Goal: Complete application form

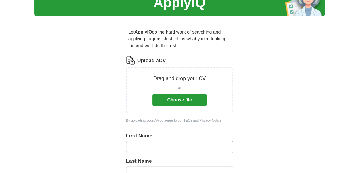
click at [197, 97] on button "Choose file" at bounding box center [179, 100] width 54 height 12
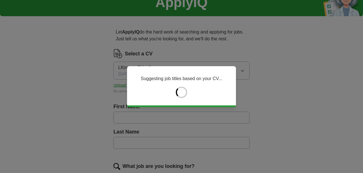
type input "******"
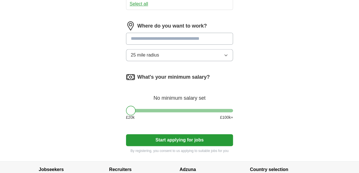
scroll to position [340, 0]
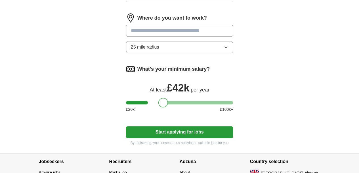
drag, startPoint x: 121, startPoint y: 67, endPoint x: 154, endPoint y: 71, distance: 32.8
click at [158, 98] on div at bounding box center [163, 103] width 10 height 10
click at [162, 126] on button "Start applying for jobs" at bounding box center [179, 132] width 107 height 12
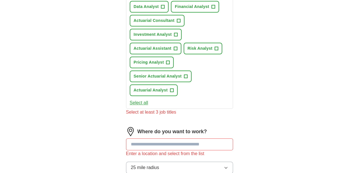
scroll to position [177, 0]
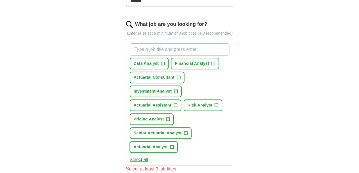
click at [170, 145] on span "+" at bounding box center [171, 147] width 3 height 5
click at [181, 85] on button "Investment Analyst +" at bounding box center [156, 91] width 52 height 12
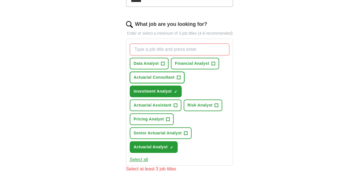
click at [149, 74] on span "Actuarial Consultant" at bounding box center [154, 77] width 41 height 6
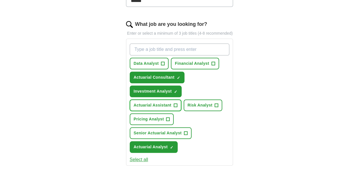
click at [149, 102] on span "Actuarial Assistant" at bounding box center [153, 105] width 38 height 6
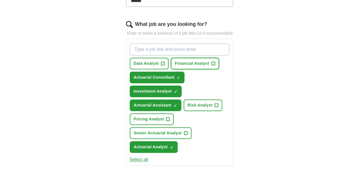
click at [176, 60] on span "Financial Analyst" at bounding box center [192, 63] width 34 height 6
click at [134, 60] on span "Data Analyst" at bounding box center [146, 63] width 25 height 6
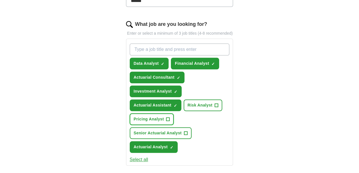
click at [144, 116] on span "Pricing Analyst" at bounding box center [149, 119] width 30 height 6
click at [187, 102] on span "Risk Analyst" at bounding box center [199, 105] width 25 height 6
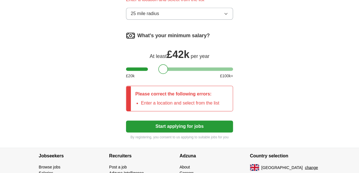
scroll to position [382, 0]
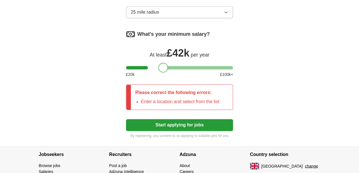
click at [173, 119] on button "Start applying for jobs" at bounding box center [179, 125] width 107 height 12
click at [164, 119] on button "Start applying for jobs" at bounding box center [179, 125] width 107 height 12
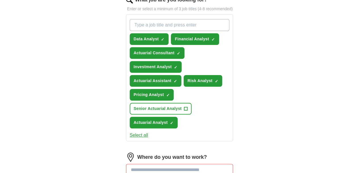
scroll to position [240, 0]
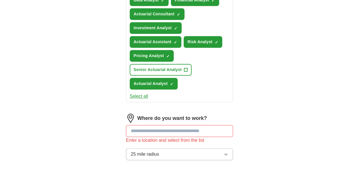
click at [150, 125] on input at bounding box center [179, 131] width 107 height 12
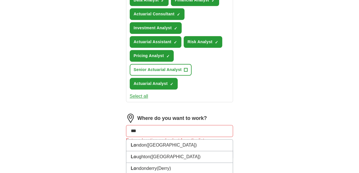
type input "****"
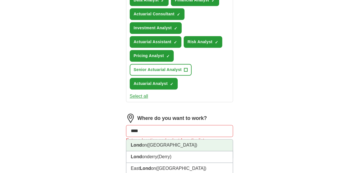
click at [149, 139] on li "Lond on ([GEOGRAPHIC_DATA])" at bounding box center [179, 145] width 107 height 12
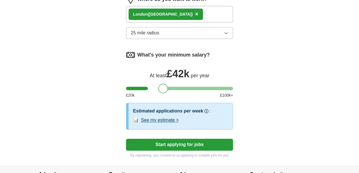
scroll to position [379, 0]
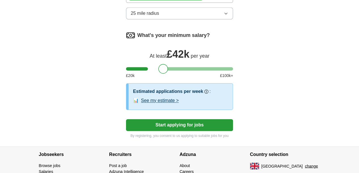
click at [194, 119] on button "Start applying for jobs" at bounding box center [179, 125] width 107 height 12
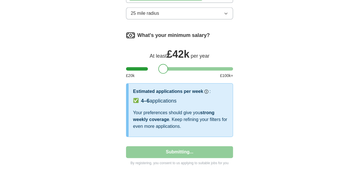
select select "**"
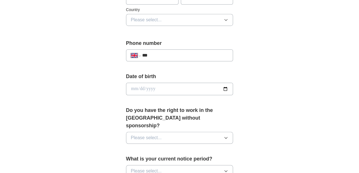
scroll to position [227, 0]
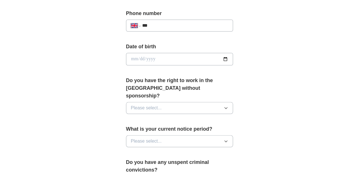
click at [229, 102] on button "Please select..." at bounding box center [179, 108] width 107 height 12
click at [252, 74] on div "**********" at bounding box center [179, 71] width 145 height 499
click at [212, 102] on button "Please select..." at bounding box center [179, 108] width 107 height 12
click at [131, 129] on span "No" at bounding box center [134, 132] width 6 height 7
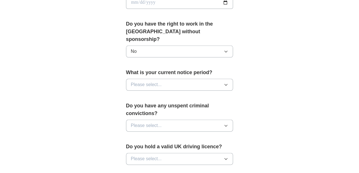
scroll to position [284, 0]
click at [197, 78] on button "Please select..." at bounding box center [179, 84] width 107 height 12
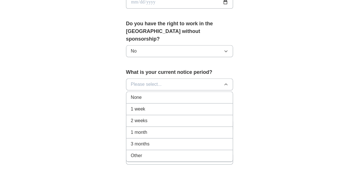
click at [131, 129] on span "1 month" at bounding box center [139, 132] width 16 height 7
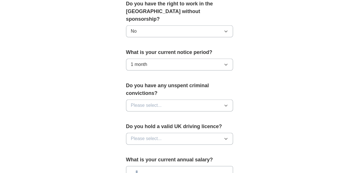
scroll to position [312, 0]
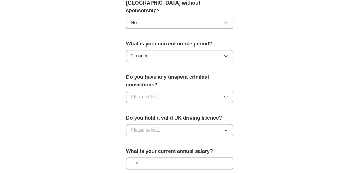
click at [181, 91] on button "Please select..." at bounding box center [179, 97] width 107 height 12
click at [145, 118] on div "No" at bounding box center [180, 121] width 98 height 7
click at [173, 124] on button "Please select..." at bounding box center [179, 130] width 107 height 12
click at [136, 151] on div "No" at bounding box center [180, 154] width 98 height 7
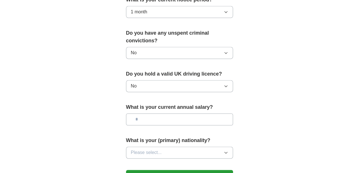
scroll to position [369, 0]
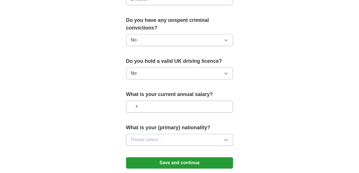
click at [142, 100] on input "text" at bounding box center [179, 106] width 107 height 12
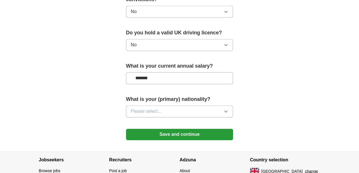
type input "*******"
click at [132, 105] on button "Please select..." at bounding box center [179, 111] width 107 height 12
click at [168, 128] on button "Save and continue" at bounding box center [179, 133] width 107 height 11
